Goal: Information Seeking & Learning: Check status

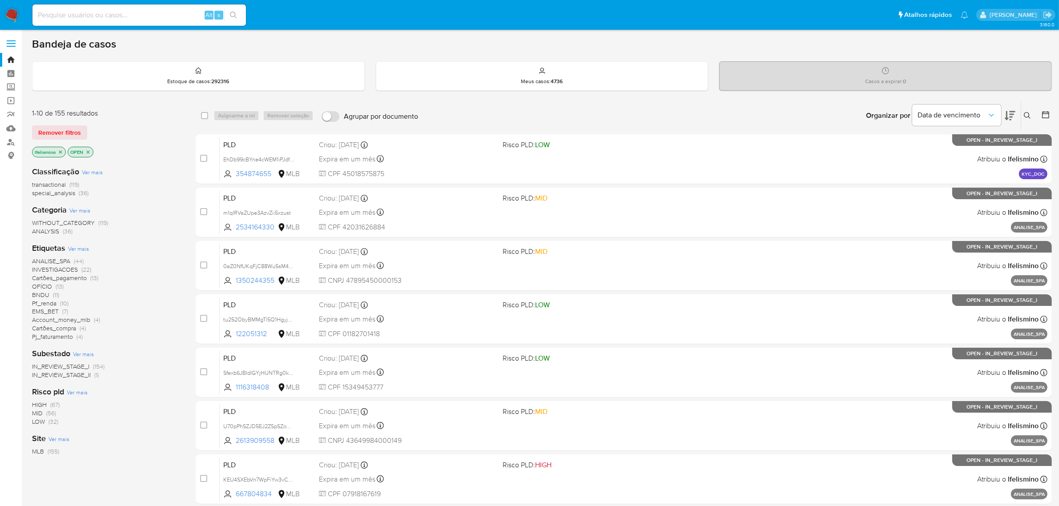
drag, startPoint x: 118, startPoint y: 16, endPoint x: 78, endPoint y: 14, distance: 40.1
click at [78, 14] on input at bounding box center [139, 15] width 214 height 12
paste input "485032022"
type input "485032022"
click at [235, 16] on icon "search-icon" at bounding box center [233, 15] width 7 height 7
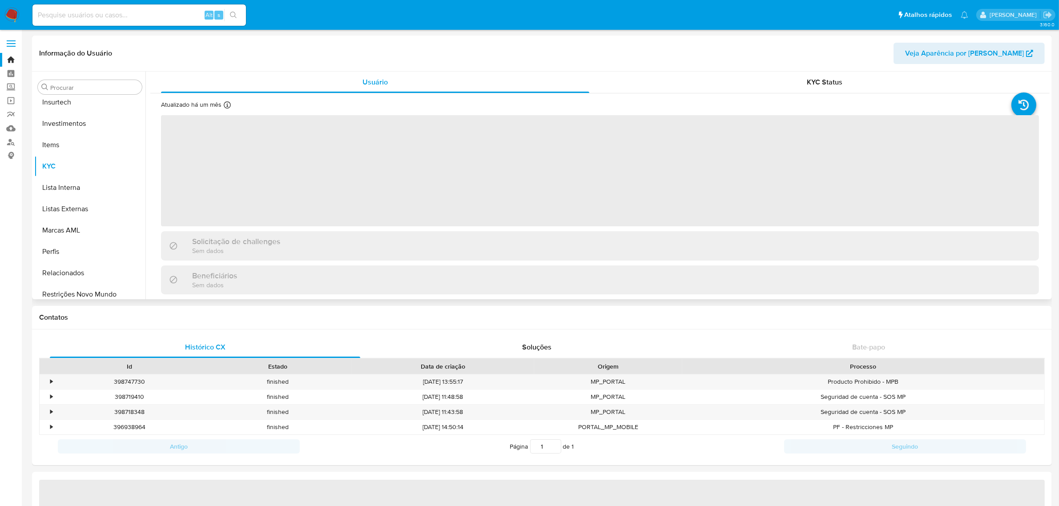
scroll to position [418, 0]
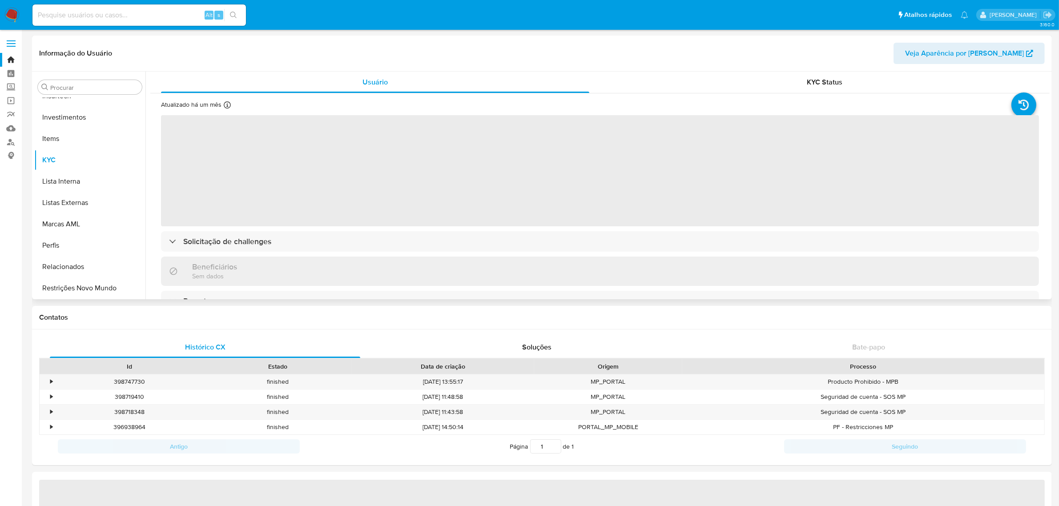
select select "10"
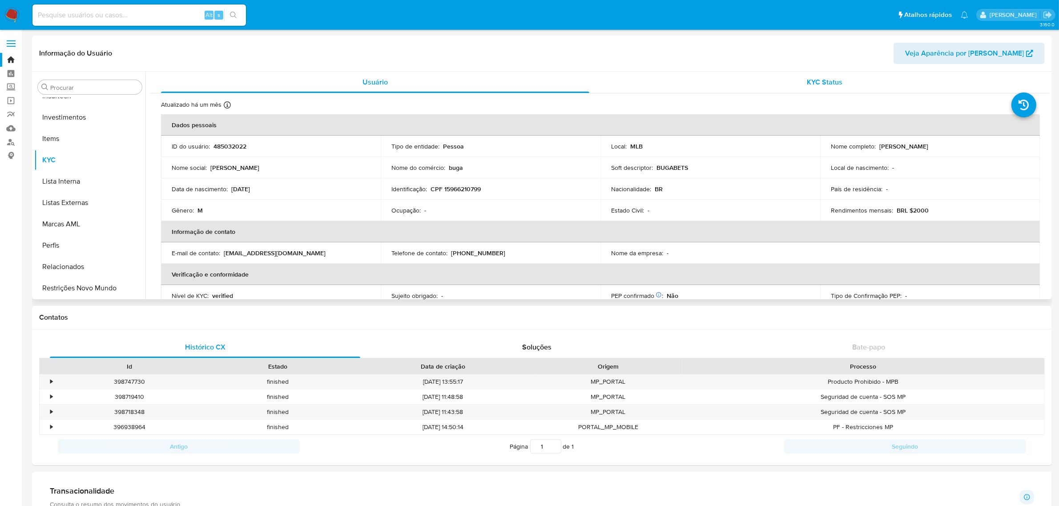
click at [819, 89] on div "KYC Status" at bounding box center [825, 82] width 428 height 21
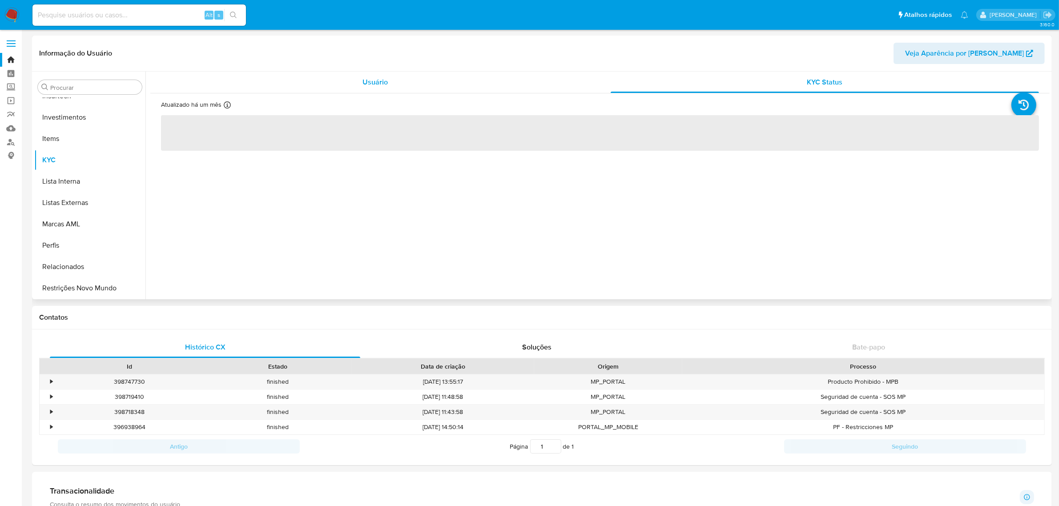
click at [378, 81] on span "Usuário" at bounding box center [375, 82] width 25 height 10
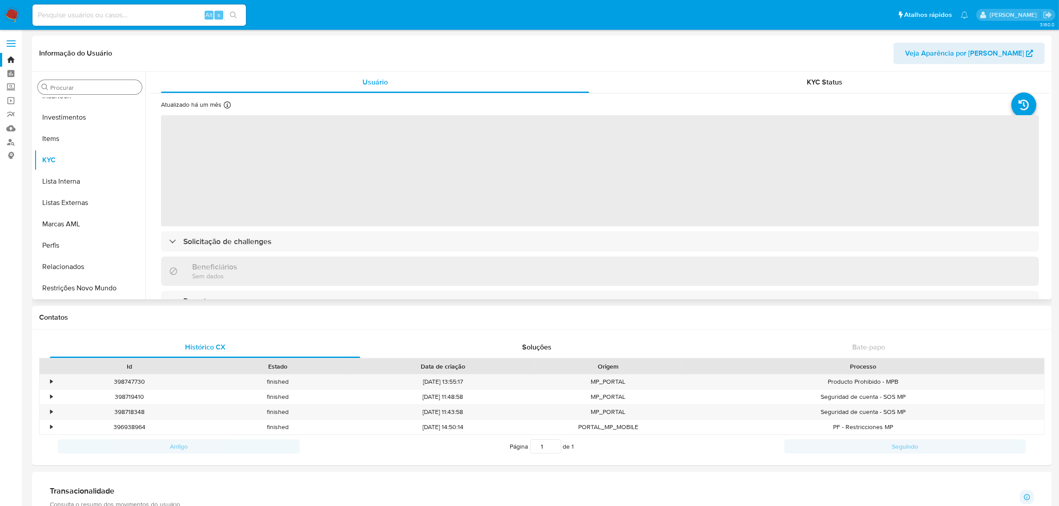
click at [52, 92] on div "Procurar" at bounding box center [90, 87] width 104 height 14
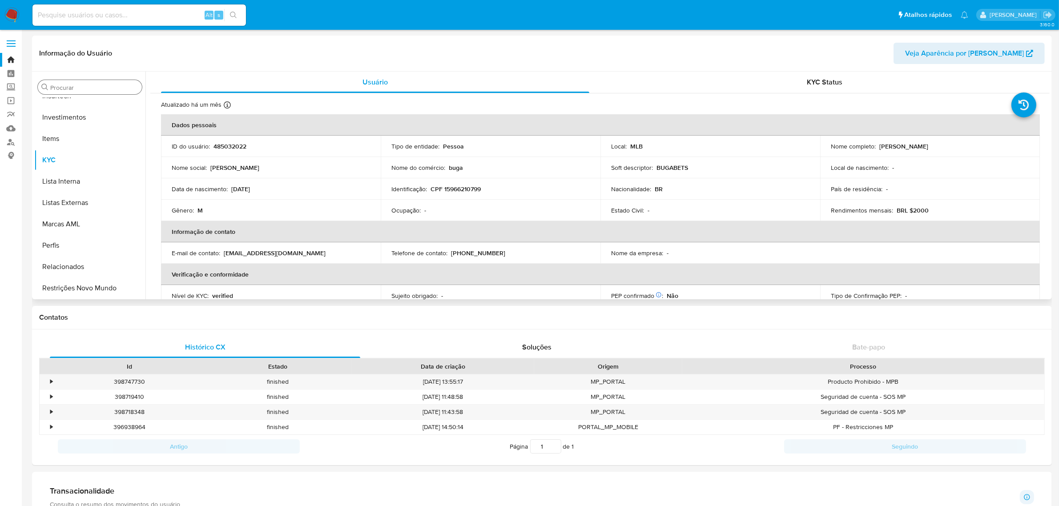
click at [93, 85] on input "Procurar" at bounding box center [94, 88] width 88 height 8
type input "cas"
click at [87, 119] on button "KYC" at bounding box center [86, 129] width 104 height 21
click at [94, 110] on button "Histórico de casos" at bounding box center [86, 108] width 104 height 21
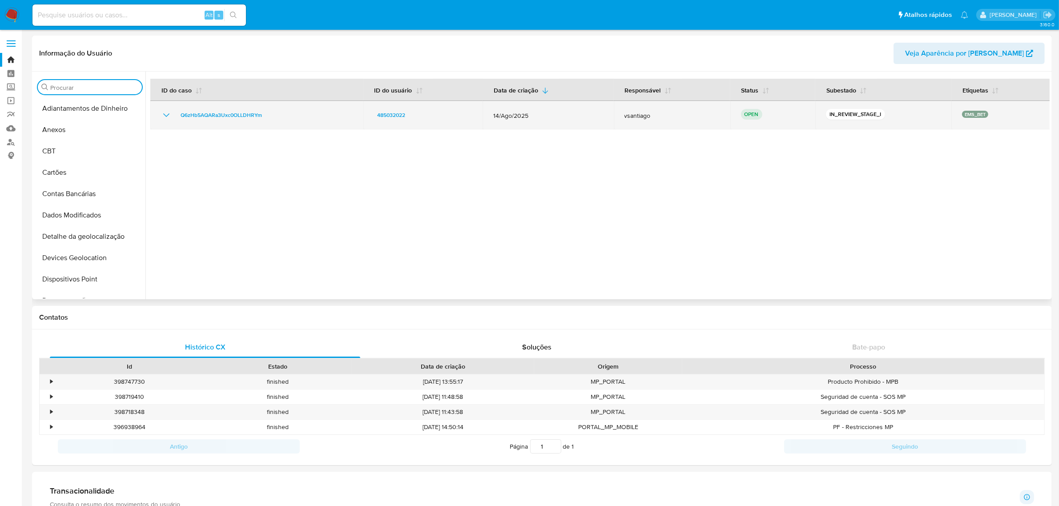
click at [585, 125] on td "14/Ago/2025" at bounding box center [548, 115] width 131 height 28
click at [198, 110] on span "Q6zHb5AQARa3Uxc0OLLDHRYm" at bounding box center [221, 115] width 81 height 11
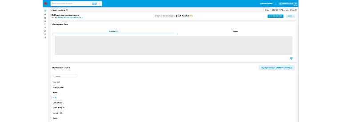
scroll to position [418, 0]
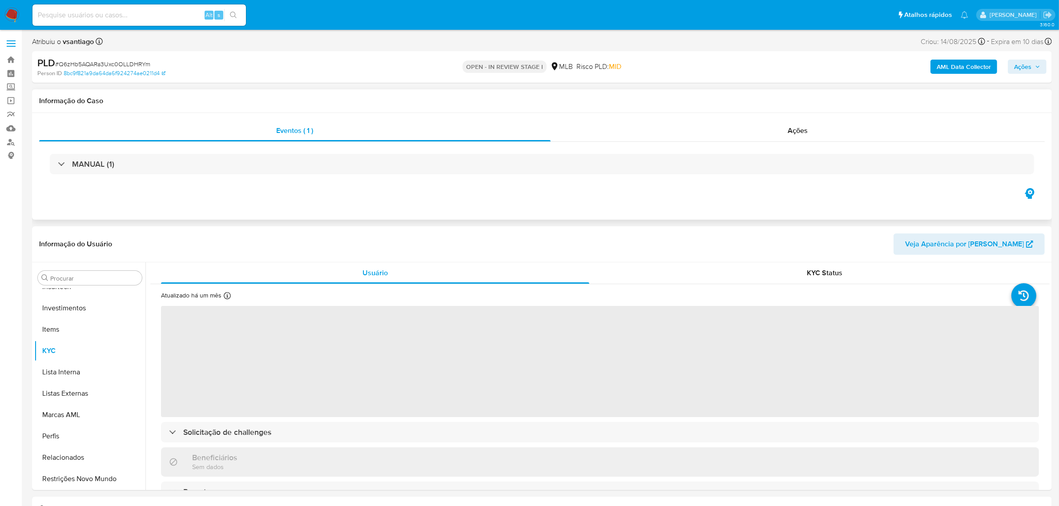
select select "10"
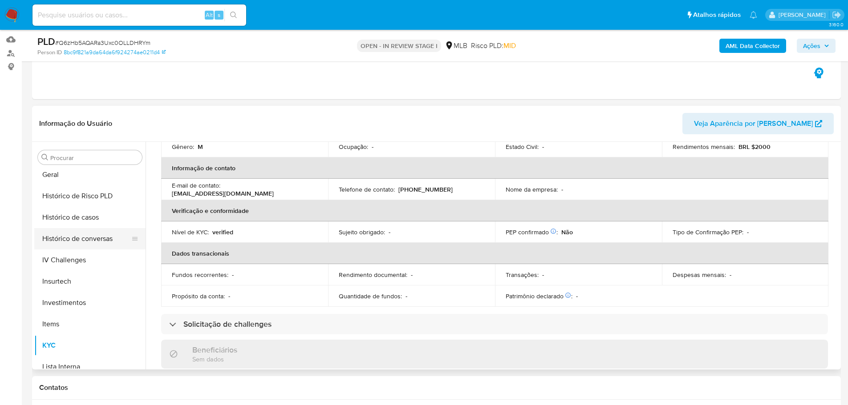
scroll to position [285, 0]
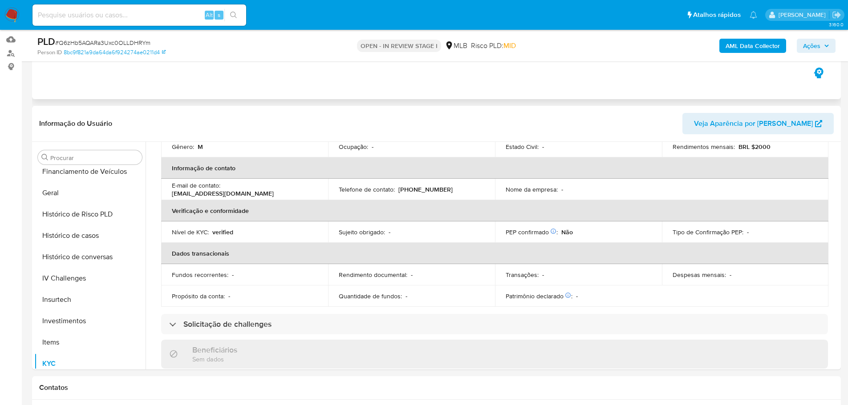
click at [90, 196] on button "Geral" at bounding box center [89, 192] width 111 height 21
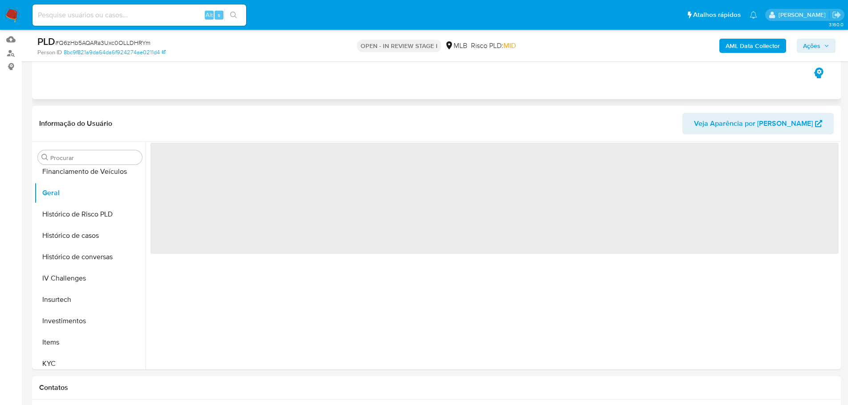
scroll to position [0, 0]
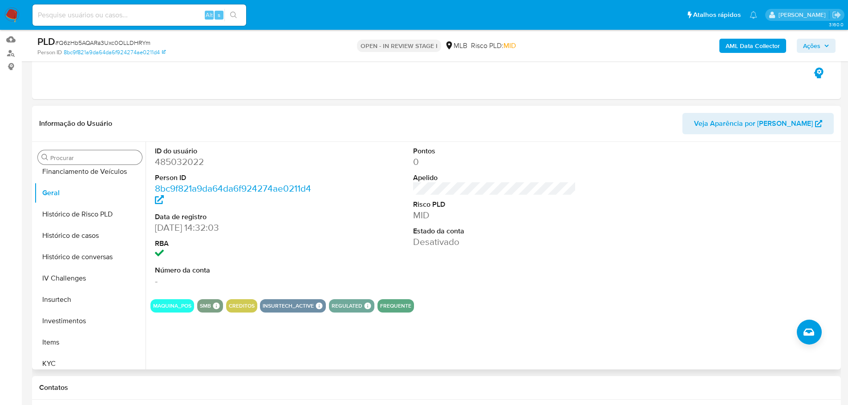
click at [78, 154] on input "Procurar" at bounding box center [94, 158] width 88 height 8
click at [83, 155] on input "Procurar" at bounding box center [94, 158] width 88 height 8
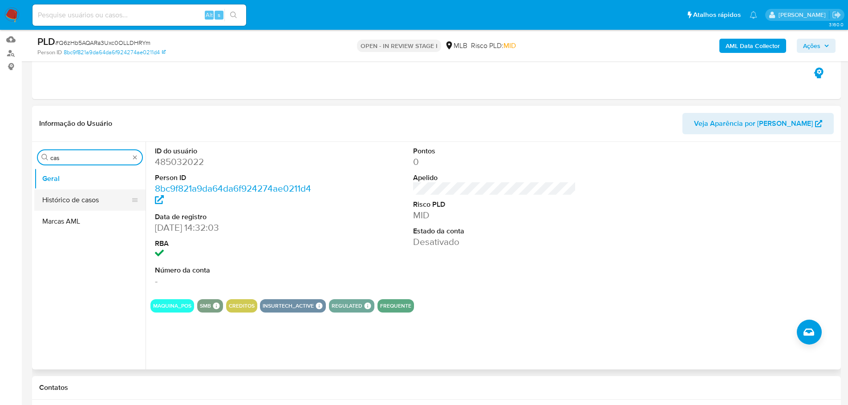
type input "cas"
click at [73, 199] on button "Histórico de casos" at bounding box center [86, 200] width 104 height 21
click at [103, 207] on button "Histórico de casos" at bounding box center [86, 200] width 104 height 21
click at [84, 205] on button "Histórico de casos" at bounding box center [86, 200] width 104 height 21
click at [86, 202] on button "Histórico de casos" at bounding box center [86, 200] width 104 height 21
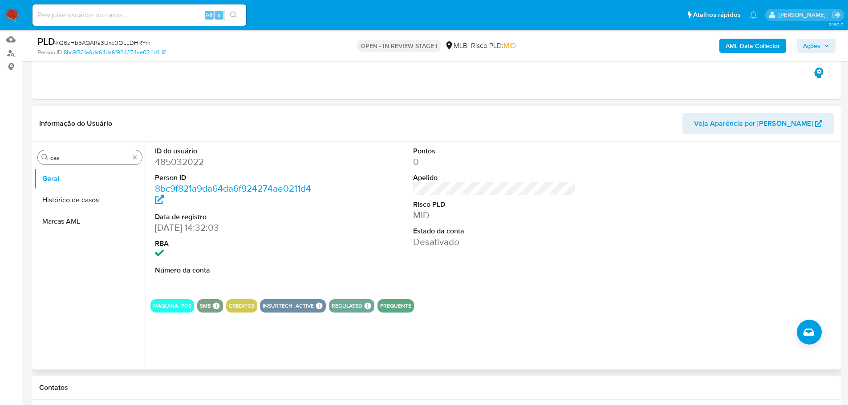
click at [77, 161] on input "cas" at bounding box center [89, 158] width 79 height 8
click at [79, 204] on button "Histórico de casos" at bounding box center [86, 200] width 104 height 21
drag, startPoint x: 65, startPoint y: 221, endPoint x: 76, endPoint y: 217, distance: 11.4
click at [65, 221] on button "Marcas AML" at bounding box center [86, 221] width 104 height 21
click at [80, 202] on button "Histórico de casos" at bounding box center [86, 200] width 104 height 21
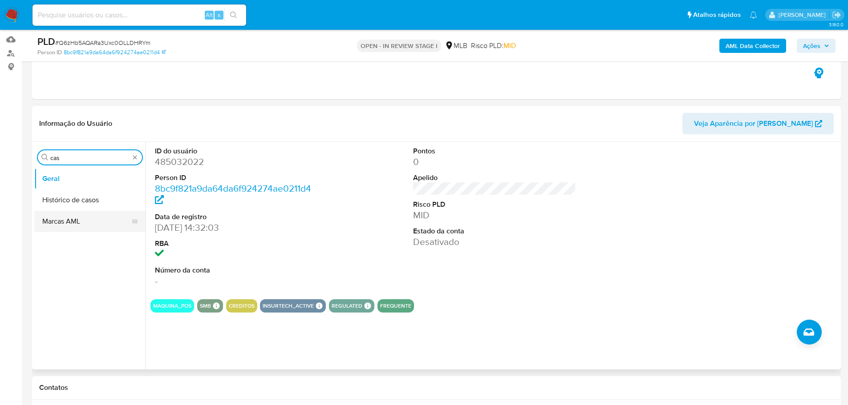
type input "cas"
click at [91, 211] on button "Marcas AML" at bounding box center [86, 221] width 104 height 21
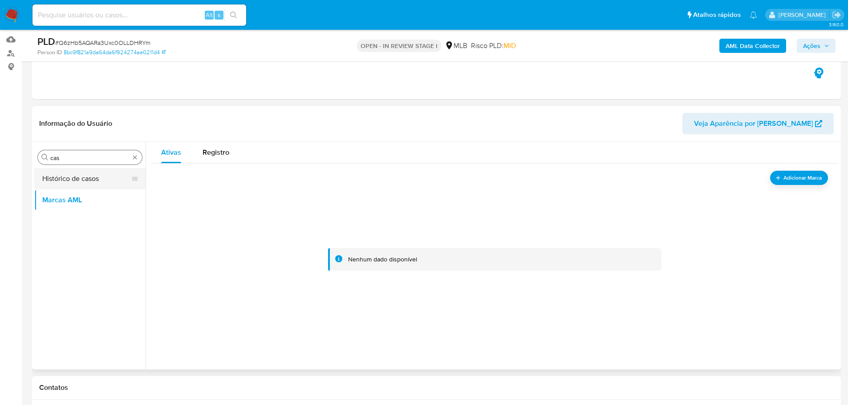
click at [102, 178] on button "Histórico de casos" at bounding box center [86, 178] width 104 height 21
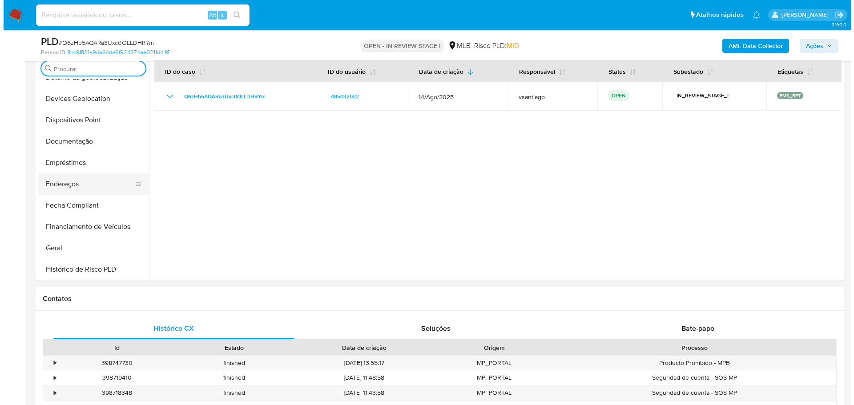
scroll to position [178, 0]
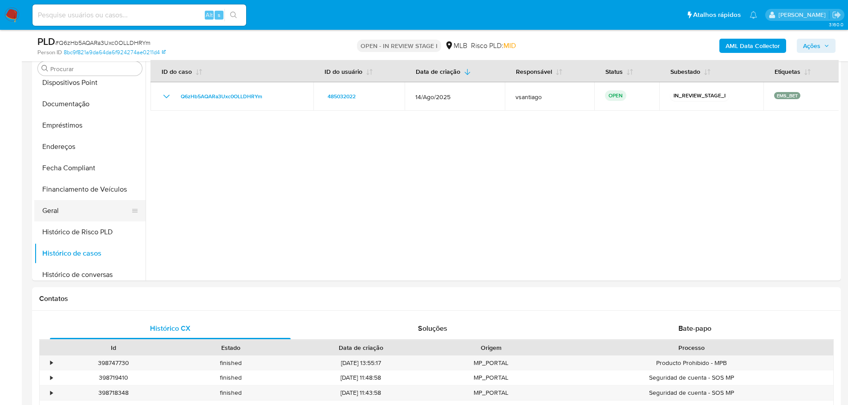
click at [74, 209] on button "Geral" at bounding box center [86, 210] width 104 height 21
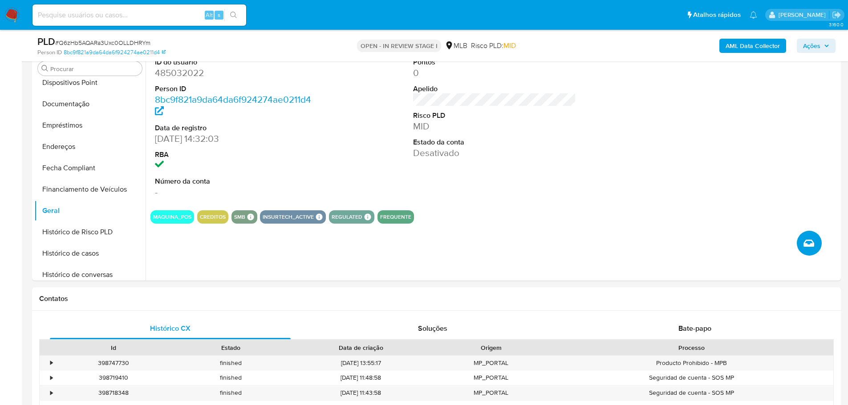
click at [808, 252] on button "Criar caso manual" at bounding box center [808, 243] width 25 height 25
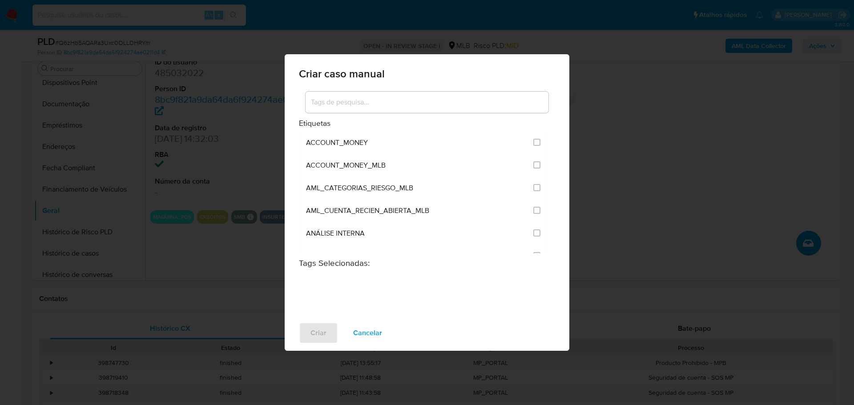
drag, startPoint x: 480, startPoint y: 105, endPoint x: 476, endPoint y: 104, distance: 4.5
click at [480, 105] on input at bounding box center [427, 103] width 243 height 12
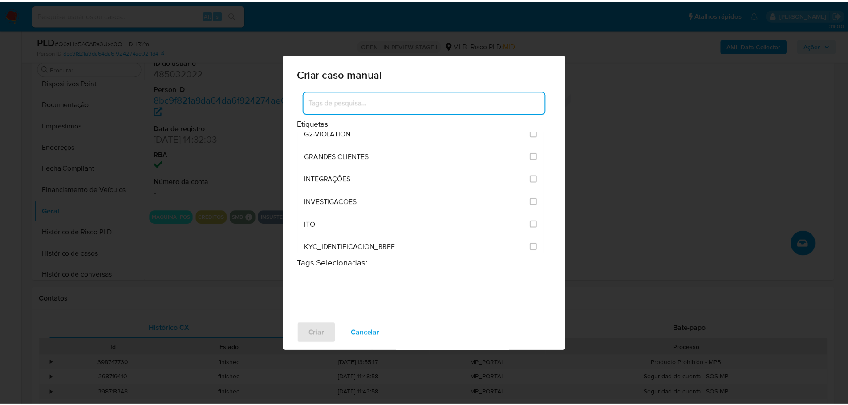
scroll to position [667, 0]
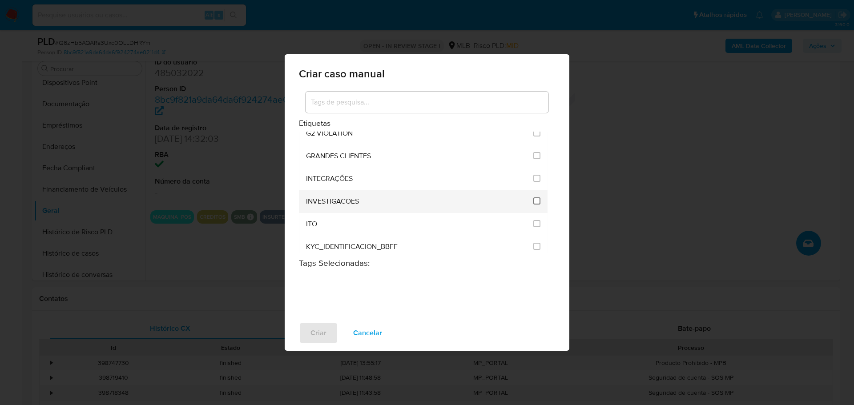
click at [529, 201] on li "INVESTIGACOES" at bounding box center [423, 201] width 249 height 23
click at [535, 206] on span at bounding box center [536, 202] width 7 height 10
click at [535, 203] on input "2067" at bounding box center [536, 201] width 7 height 7
checkbox input "true"
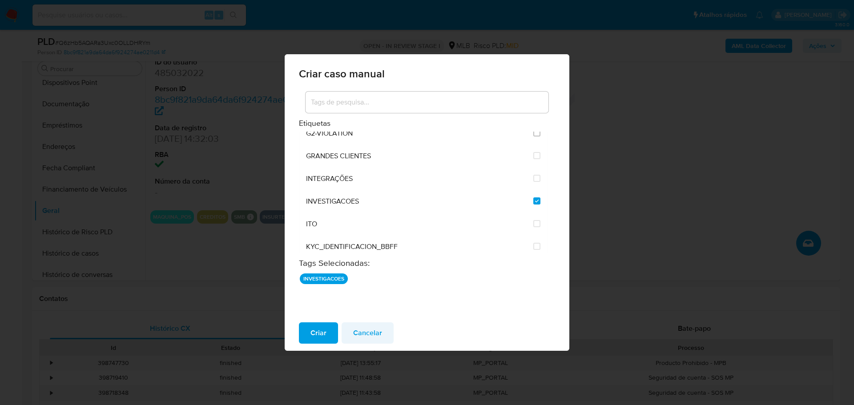
click at [380, 332] on span "Cancelar" at bounding box center [367, 333] width 29 height 20
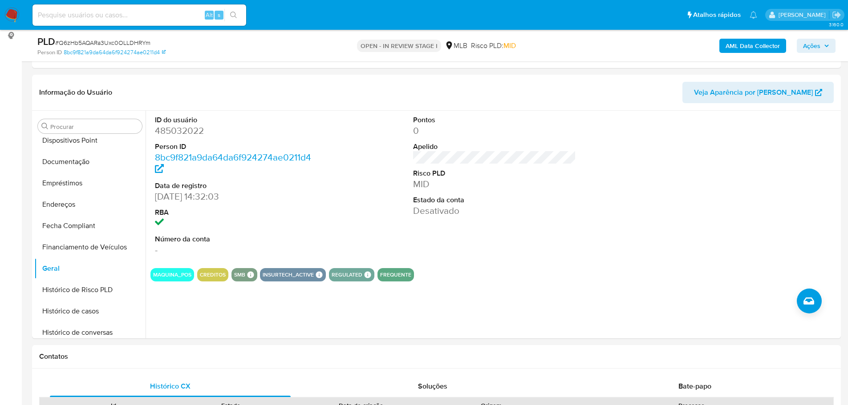
scroll to position [0, 0]
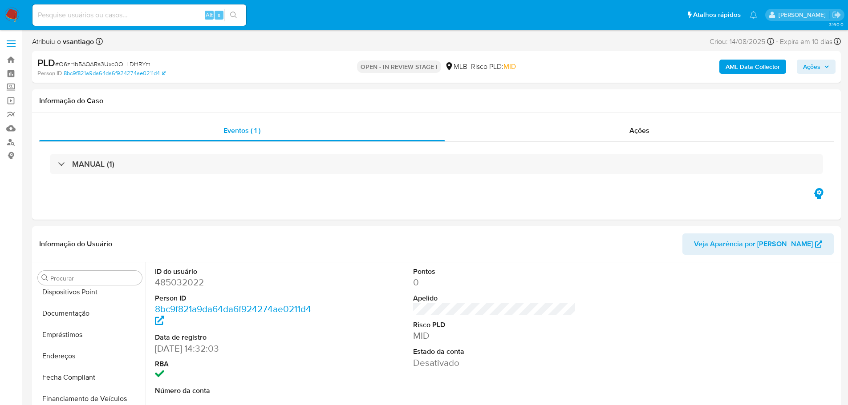
click at [820, 71] on span "Ações" at bounding box center [816, 67] width 26 height 12
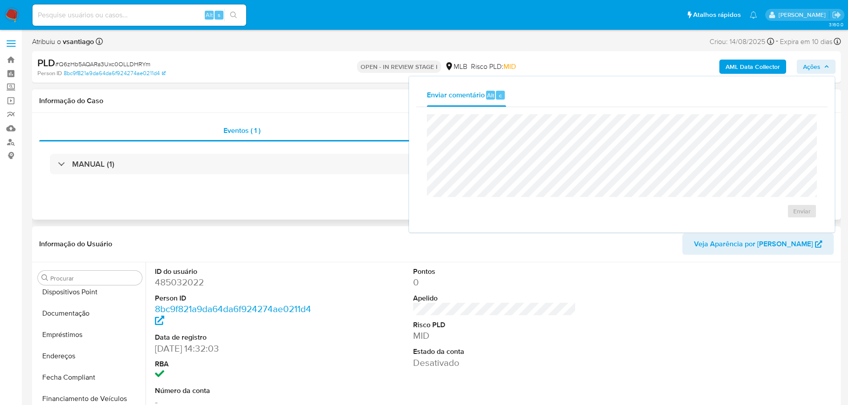
click at [292, 196] on div "Eventos ( 1 ) Ações MANUAL (1)" at bounding box center [436, 166] width 808 height 107
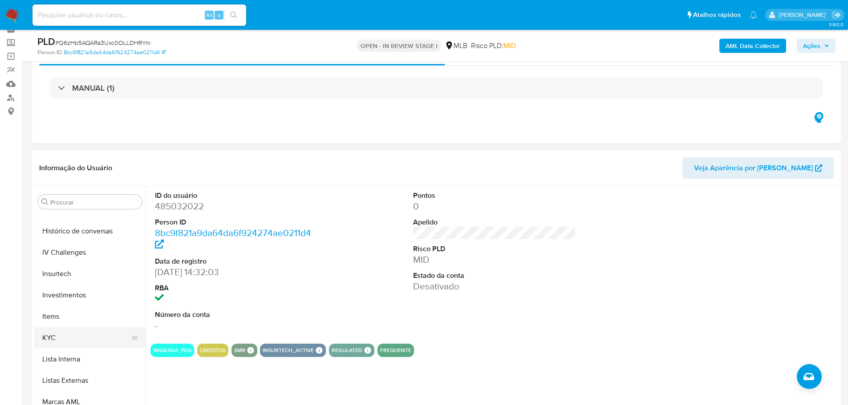
scroll to position [356, 0]
click at [78, 345] on button "KYC" at bounding box center [86, 337] width 104 height 21
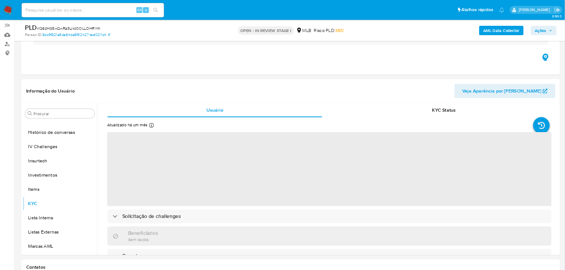
scroll to position [89, 0]
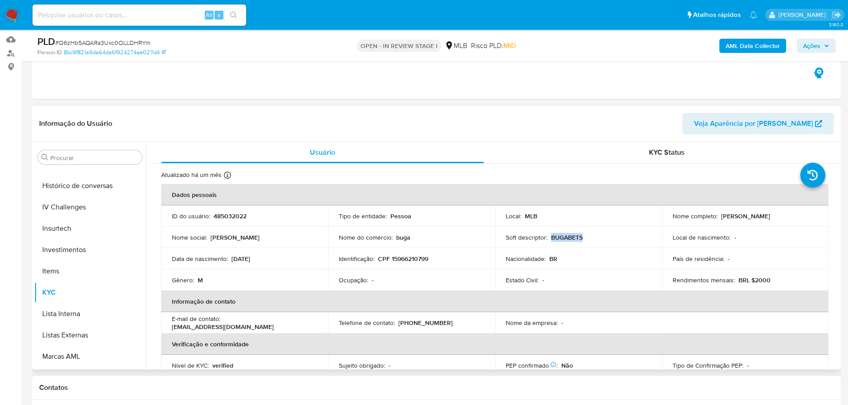
drag, startPoint x: 582, startPoint y: 237, endPoint x: 591, endPoint y: 237, distance: 8.9
click at [591, 237] on div "Soft descriptor : BUGABETS" at bounding box center [577, 238] width 145 height 8
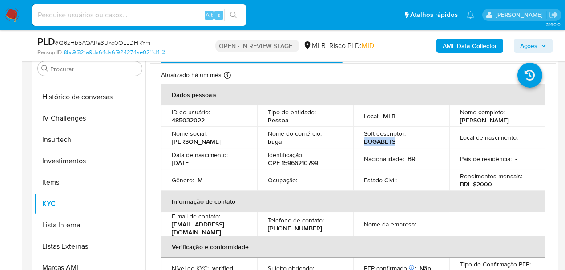
scroll to position [0, 0]
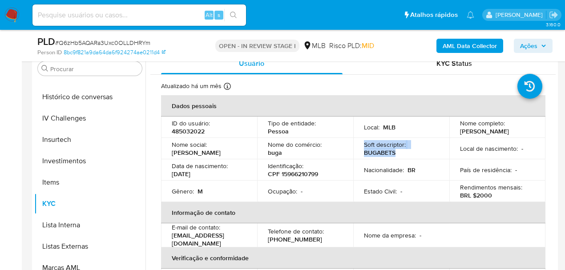
drag, startPoint x: 369, startPoint y: 145, endPoint x: 404, endPoint y: 154, distance: 36.3
click at [404, 154] on div "Soft descriptor : BUGABETS" at bounding box center [401, 149] width 75 height 16
drag, startPoint x: 271, startPoint y: 149, endPoint x: 328, endPoint y: 148, distance: 57.8
click at [328, 147] on div "Nome do comércio : buga" at bounding box center [305, 149] width 75 height 16
click at [318, 153] on div "Nome do comércio : buga" at bounding box center [305, 149] width 75 height 16
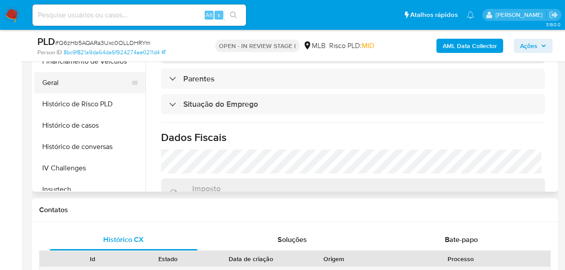
scroll to position [207, 0]
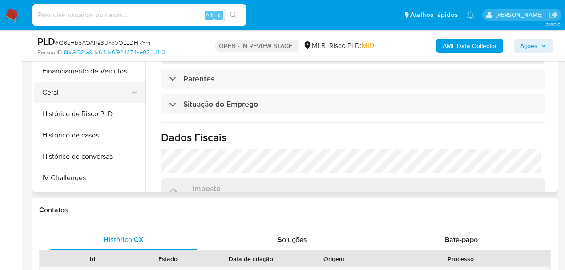
click at [87, 94] on button "Geral" at bounding box center [86, 92] width 104 height 21
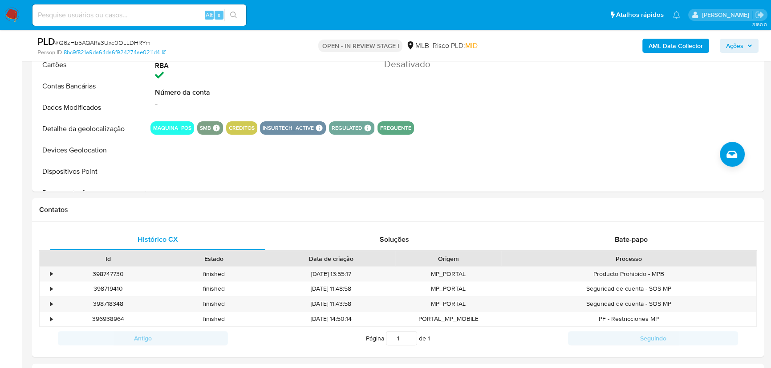
scroll to position [65, 0]
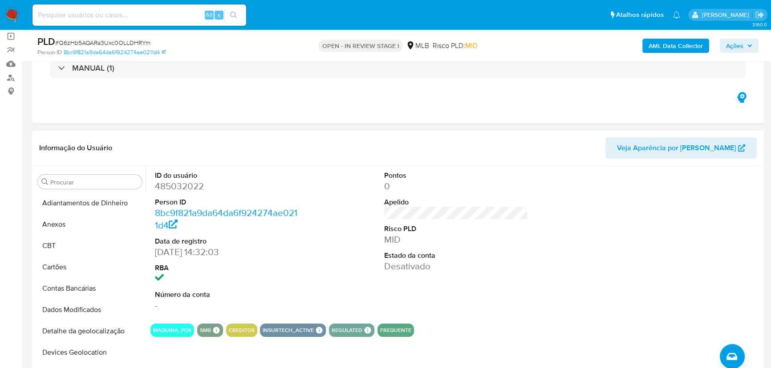
drag, startPoint x: 12, startPoint y: 11, endPoint x: 67, endPoint y: 159, distance: 157.4
click at [12, 12] on img at bounding box center [11, 15] width 15 height 15
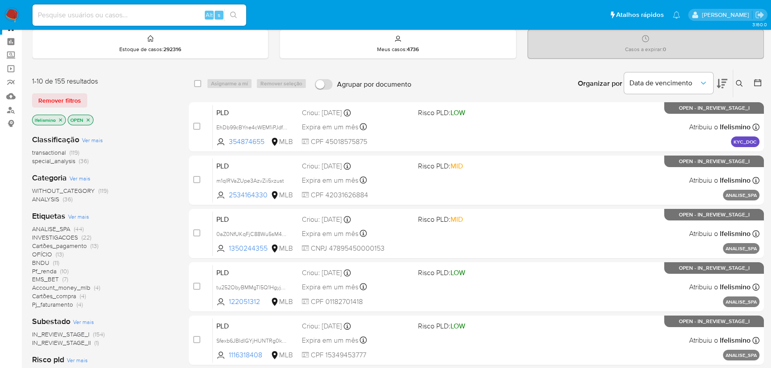
scroll to position [81, 0]
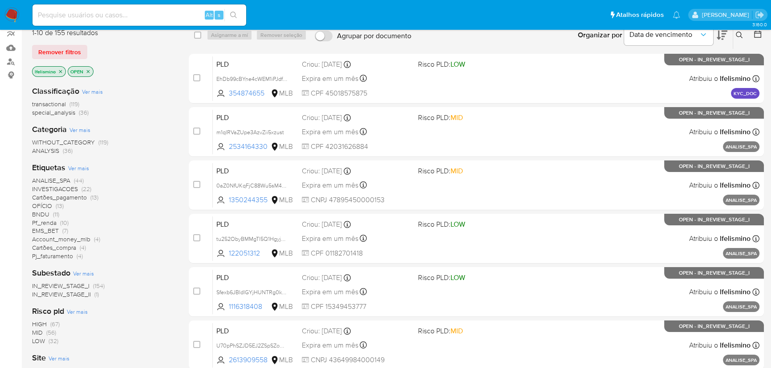
click at [71, 188] on span "INVESTIGACOES" at bounding box center [55, 189] width 46 height 9
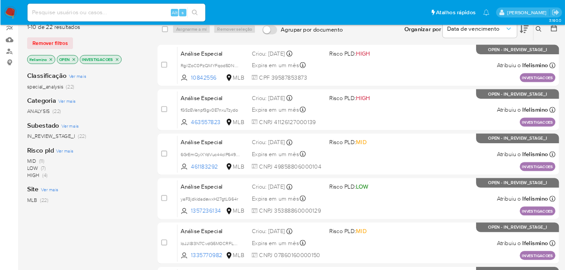
scroll to position [81, 0]
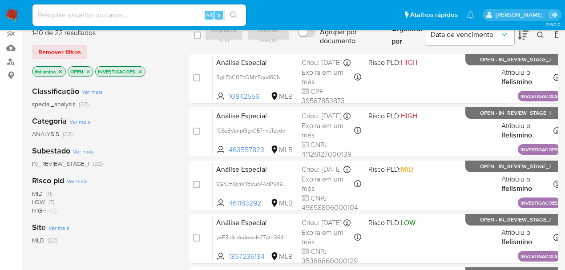
drag, startPoint x: 776, startPoint y: 7, endPoint x: 146, endPoint y: 125, distance: 640.9
click at [146, 125] on div "Categoria Ver mais ANALYSIS (22)" at bounding box center [103, 127] width 142 height 23
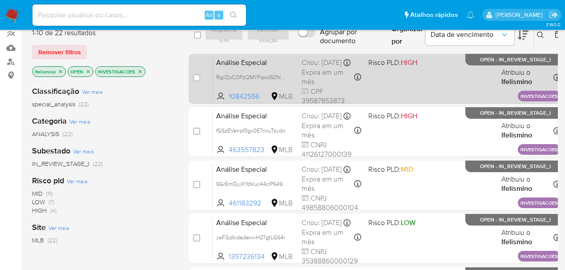
click at [447, 87] on div "Análise Especial RgilZoC0PzQMYFqod50Ncf2s 10842556 MLB Risco PLD: HIGH Criou: 1…" at bounding box center [387, 78] width 348 height 45
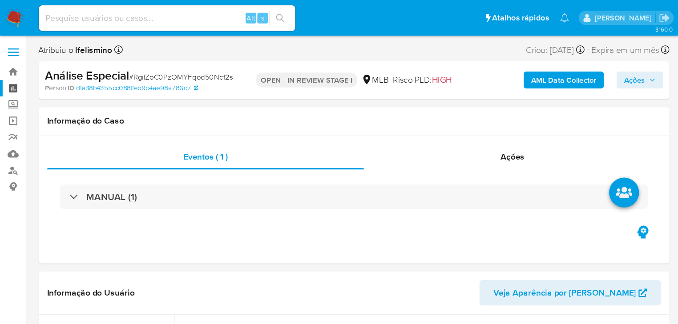
scroll to position [419, 0]
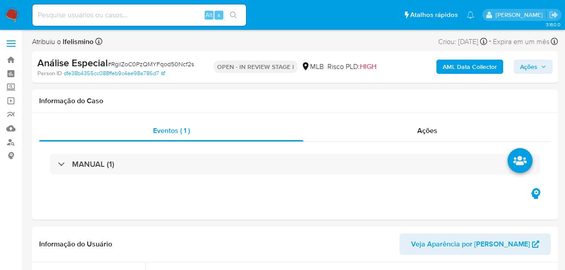
select select "10"
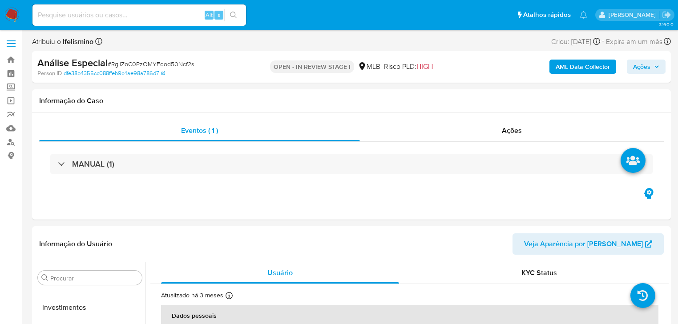
scroll to position [418, 0]
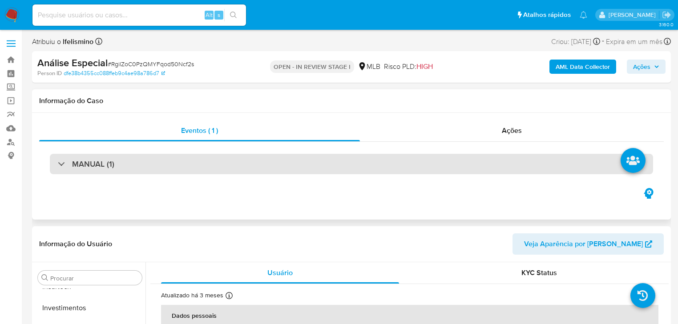
drag, startPoint x: 569, startPoint y: 1, endPoint x: 221, endPoint y: 162, distance: 383.8
click at [221, 166] on div "MANUAL (1)" at bounding box center [351, 164] width 603 height 20
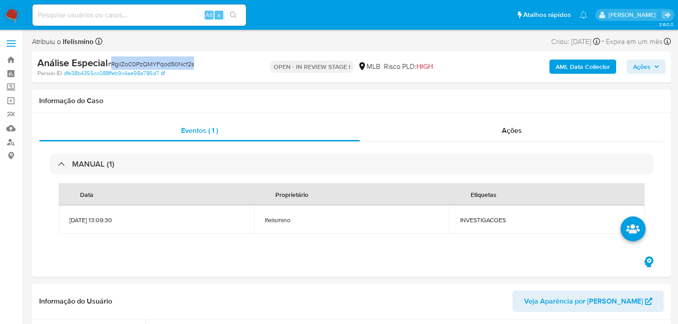
drag, startPoint x: 113, startPoint y: 64, endPoint x: 198, endPoint y: 62, distance: 85.4
click at [198, 62] on div "Análise Especial # RgilZoC0PzQMYFqod50Ncf2s" at bounding box center [140, 63] width 206 height 13
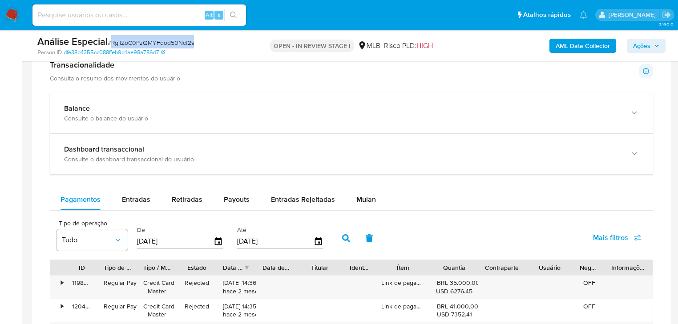
scroll to position [641, 0]
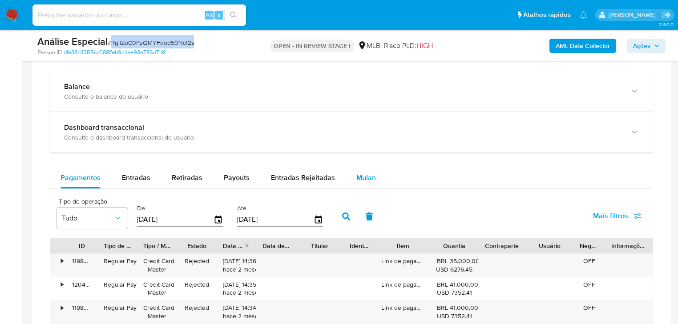
click at [370, 178] on span "Mulan" at bounding box center [366, 178] width 20 height 10
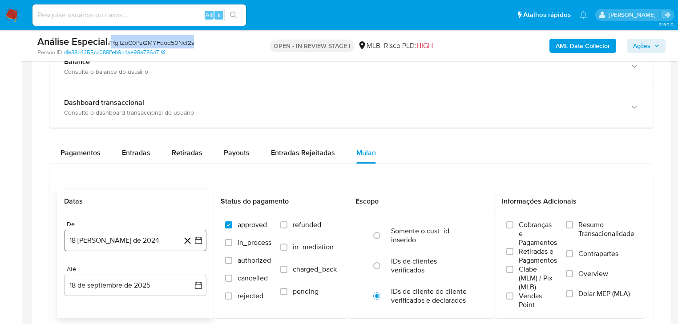
scroll to position [676, 0]
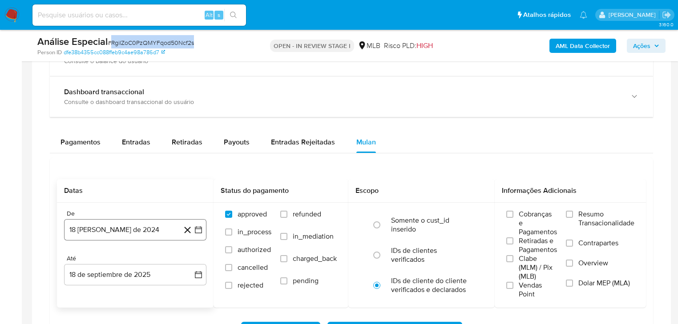
click at [112, 225] on button "18 de agosto de 2024" at bounding box center [135, 229] width 142 height 21
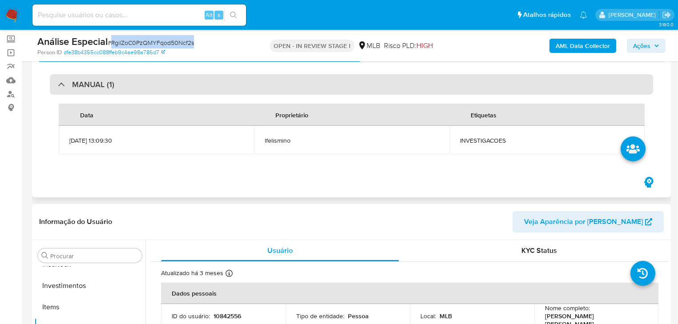
scroll to position [0, 0]
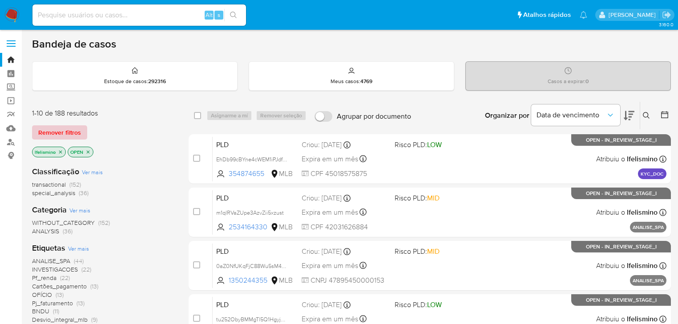
click at [38, 124] on div "1-10 de 188 resultados Remover filtros lfelismino OPEN" at bounding box center [103, 134] width 142 height 51
click at [45, 131] on span "Remover filtros" at bounding box center [59, 132] width 43 height 12
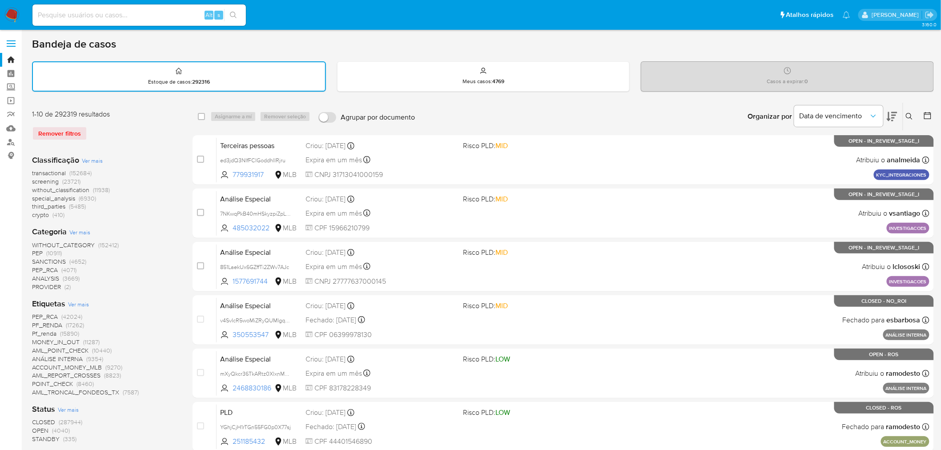
drag, startPoint x: 651, startPoint y: 4, endPoint x: 162, endPoint y: 288, distance: 566.0
click at [162, 288] on div "WITHOUT_CATEGORY (152412) PEP (10911) SANCTIONS (4652) PEP_RCA (4071) ANALYSIS …" at bounding box center [105, 266] width 146 height 50
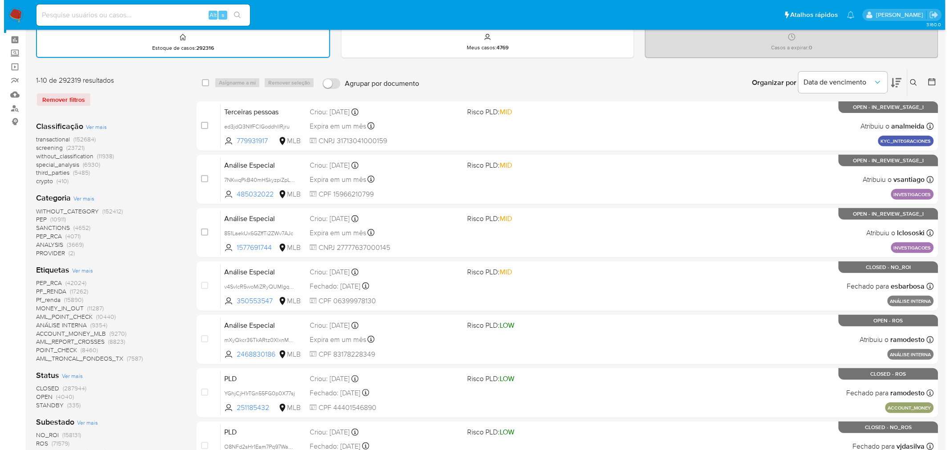
scroll to position [49, 0]
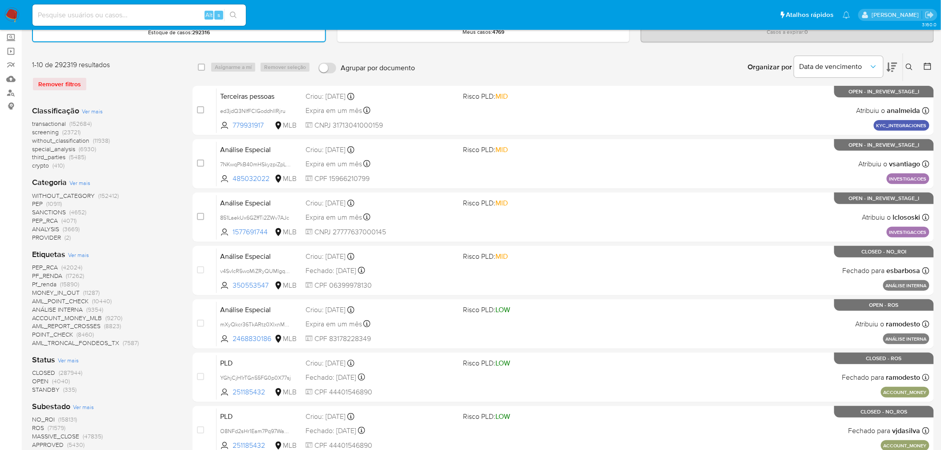
click at [69, 251] on span "Ver mais" at bounding box center [78, 255] width 21 height 8
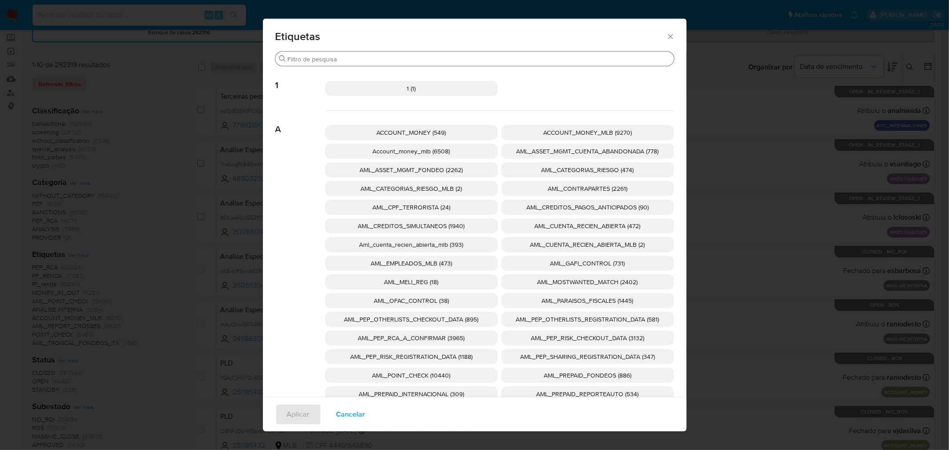
click at [428, 61] on input "Buscar" at bounding box center [479, 59] width 383 height 8
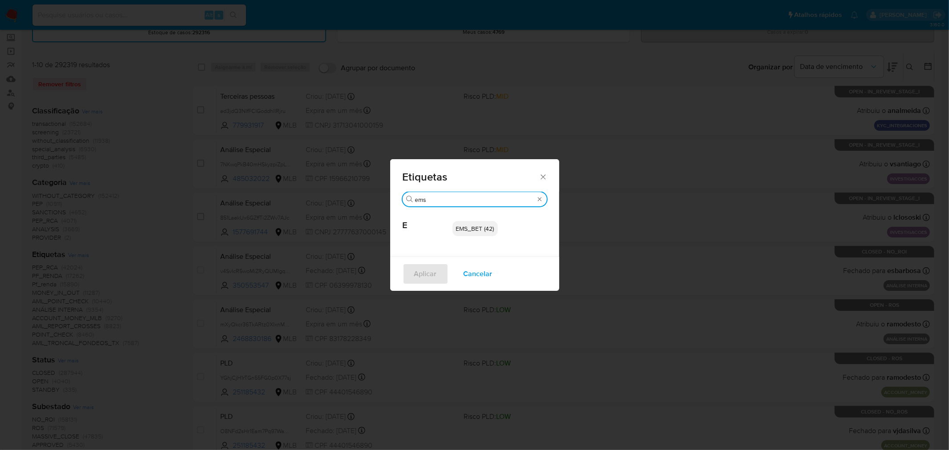
type input "ems"
click at [479, 228] on span "EMS_BET (42)" at bounding box center [475, 228] width 38 height 9
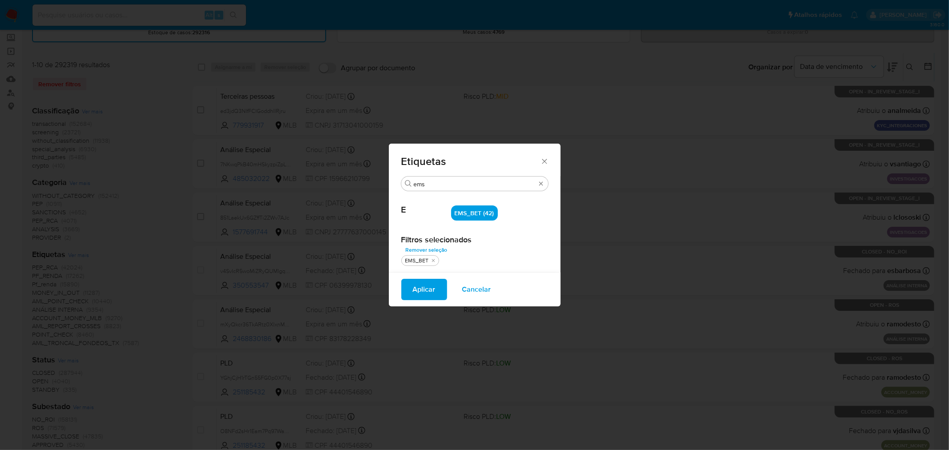
click at [414, 285] on span "Aplicar" at bounding box center [424, 290] width 23 height 20
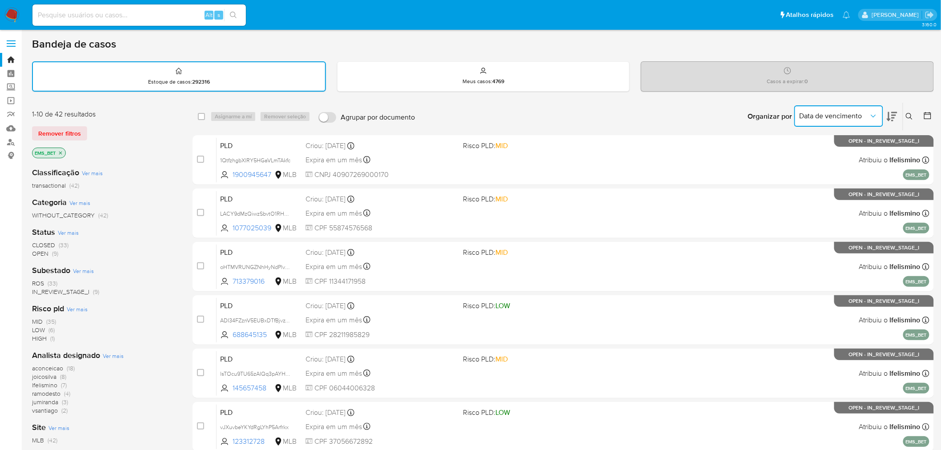
click at [678, 106] on button "Data de vencimento" at bounding box center [839, 115] width 89 height 21
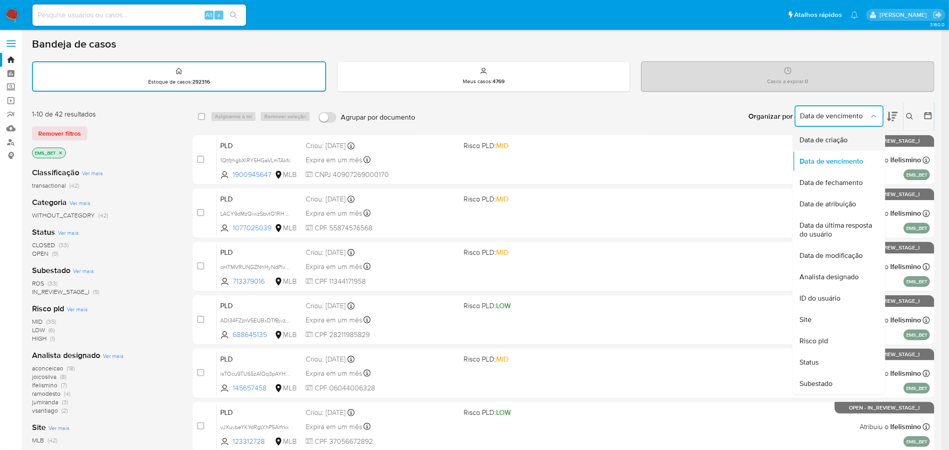
click at [678, 140] on span "Data de criação" at bounding box center [824, 140] width 48 height 9
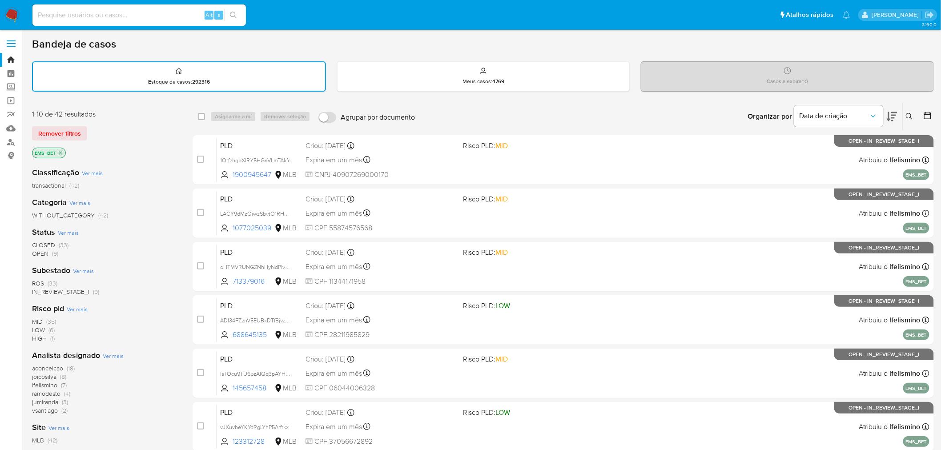
click at [678, 112] on div "Data de criação" at bounding box center [846, 117] width 103 height 28
drag, startPoint x: 890, startPoint y: 112, endPoint x: 886, endPoint y: 122, distance: 11.0
click at [678, 112] on icon at bounding box center [892, 116] width 11 height 11
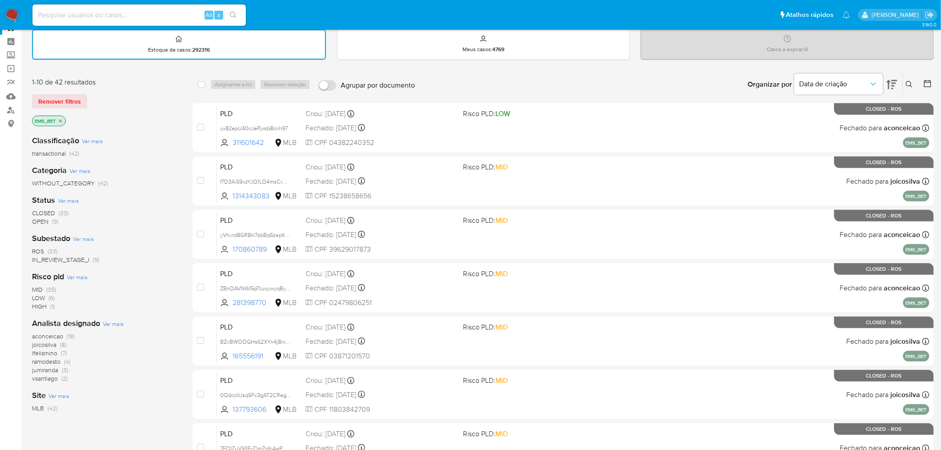
scroll to position [49, 0]
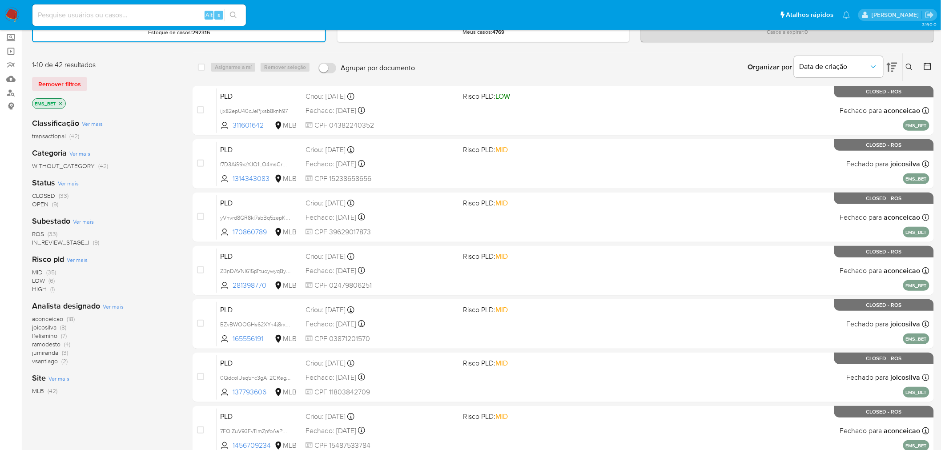
click at [52, 201] on span "(9)" at bounding box center [55, 204] width 6 height 9
